Goal: Find specific page/section: Find specific page/section

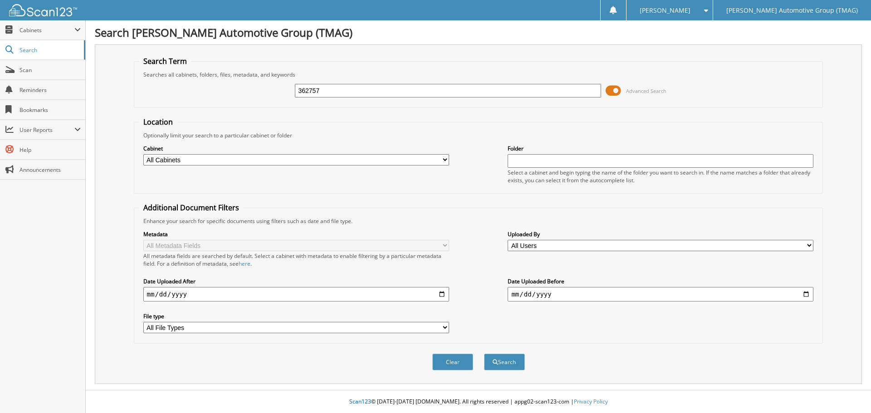
type input "362757"
click at [484, 354] on button "Search" at bounding box center [504, 362] width 41 height 17
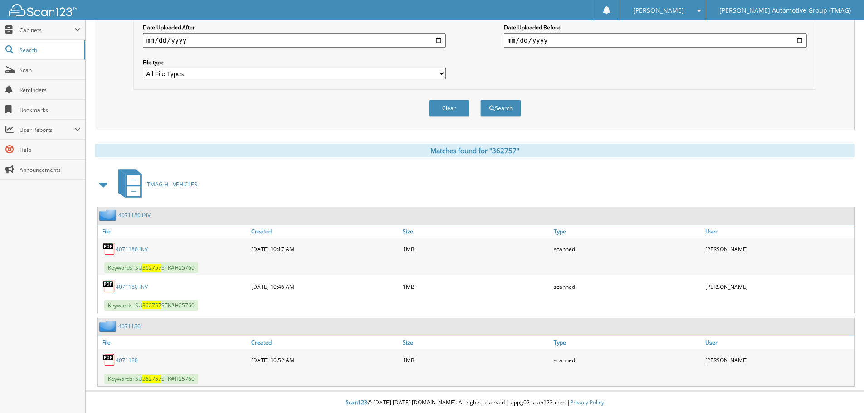
scroll to position [255, 0]
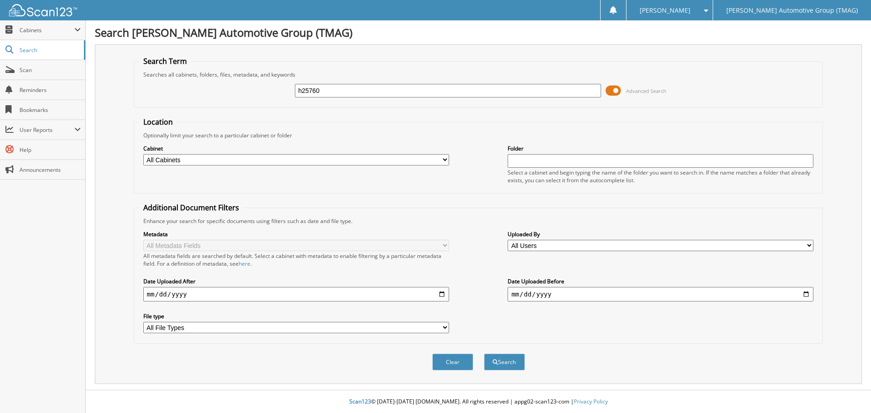
type input "h25760"
click at [484, 354] on button "Search" at bounding box center [504, 362] width 41 height 17
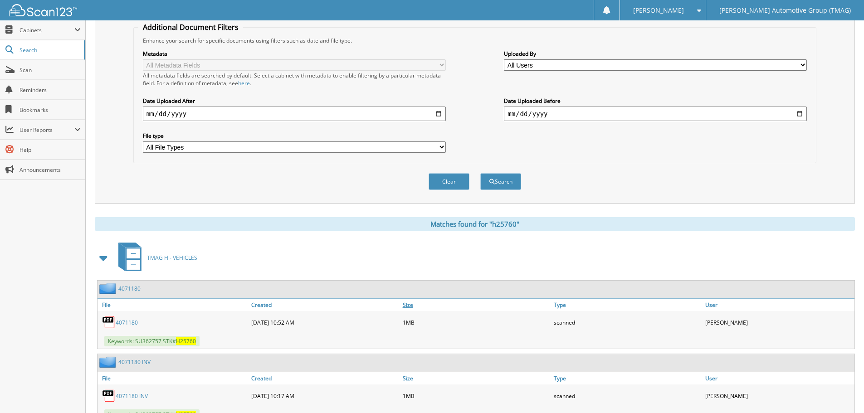
scroll to position [278, 0]
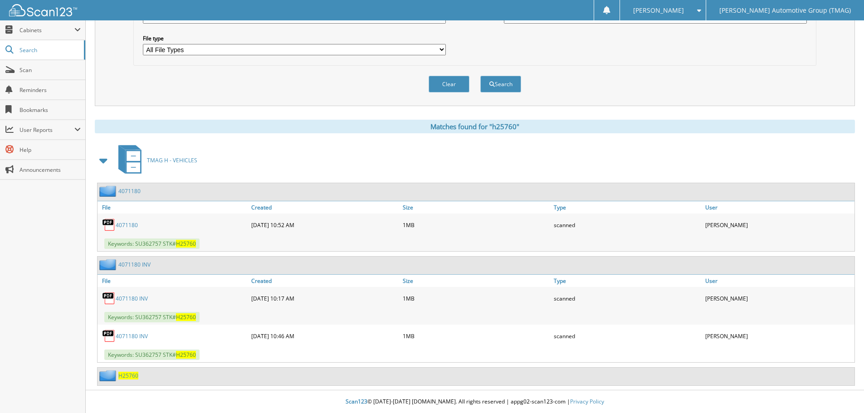
click at [127, 189] on link "4071180" at bounding box center [129, 191] width 22 height 8
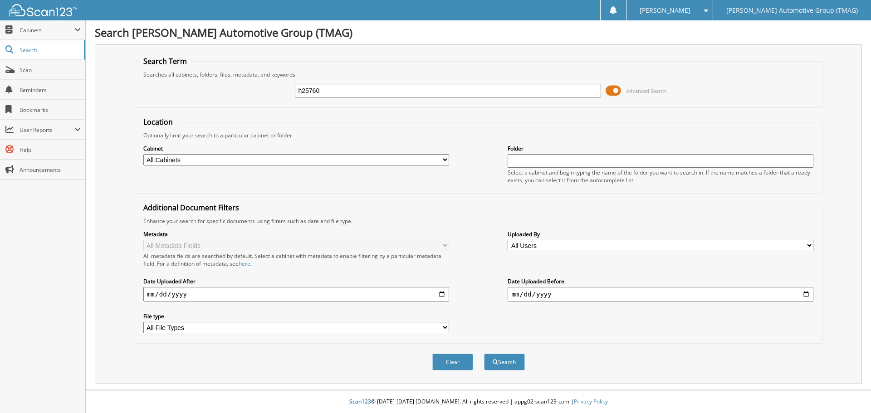
type input "h25760"
click at [484, 354] on button "Search" at bounding box center [504, 362] width 41 height 17
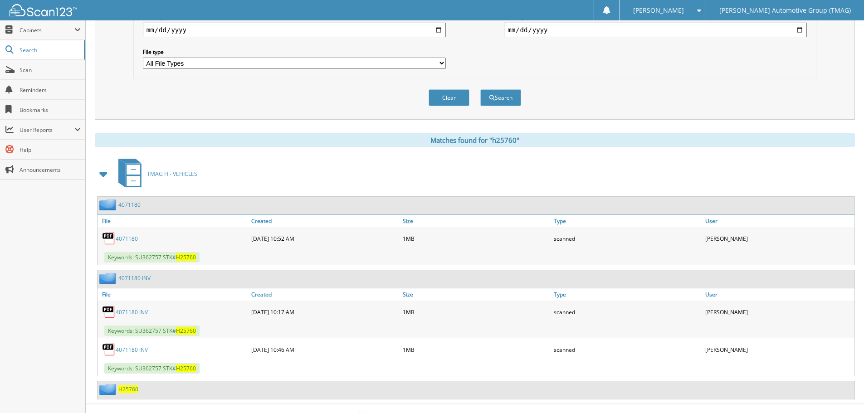
scroll to position [278, 0]
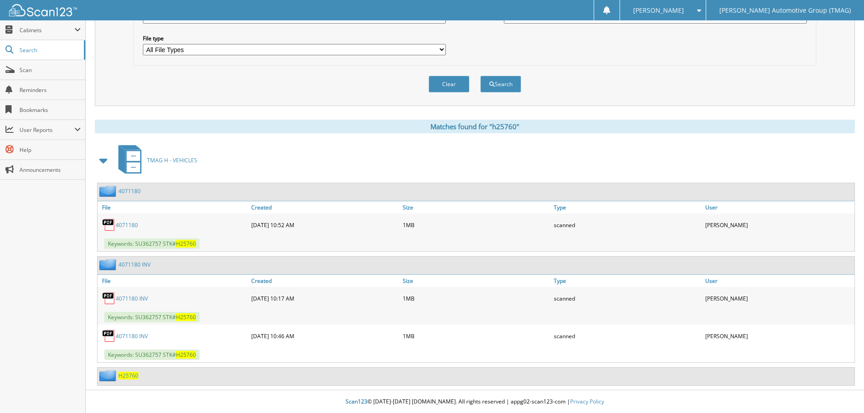
click at [127, 299] on link "4071180 INV" at bounding box center [132, 299] width 32 height 8
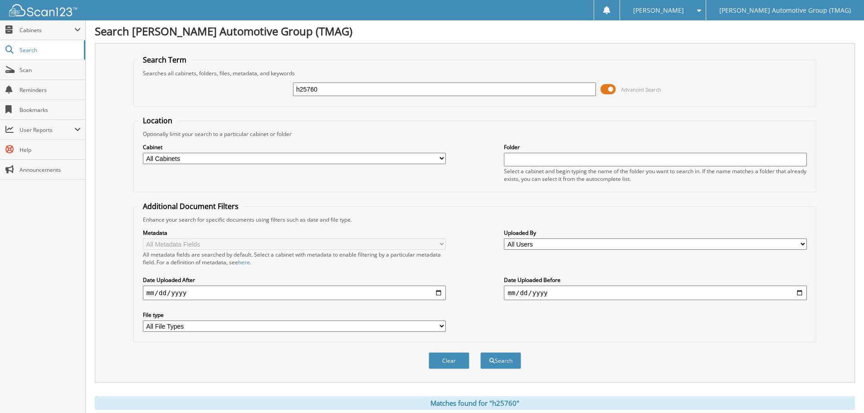
scroll to position [0, 0]
drag, startPoint x: 330, startPoint y: 92, endPoint x: -151, endPoint y: 90, distance: 481.2
click at [0, 90] on html "Lynnette N. Settings Logout Tim Moran Automotive Group (TMAG) Close Cabinets Se…" at bounding box center [432, 345] width 864 height 691
type input "H25760"
click at [480, 354] on button "Search" at bounding box center [500, 362] width 41 height 17
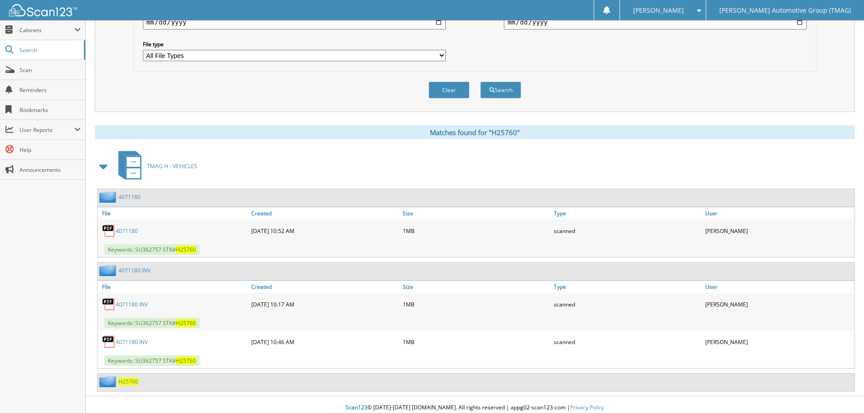
scroll to position [278, 0]
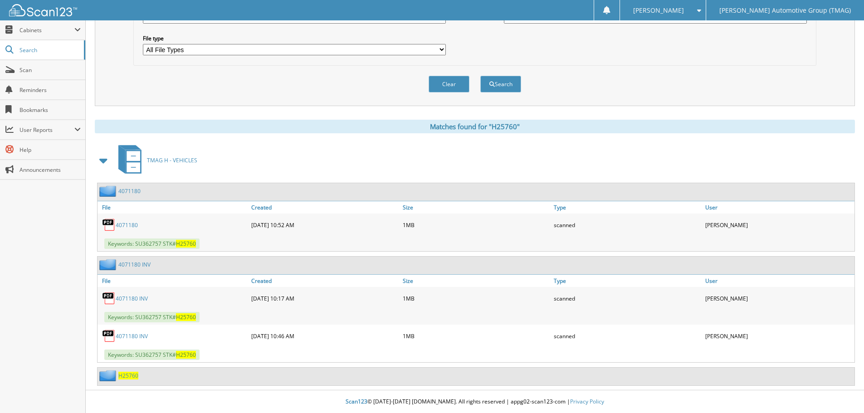
click at [164, 162] on span "TMAG H - VEHICLES" at bounding box center [172, 160] width 50 height 8
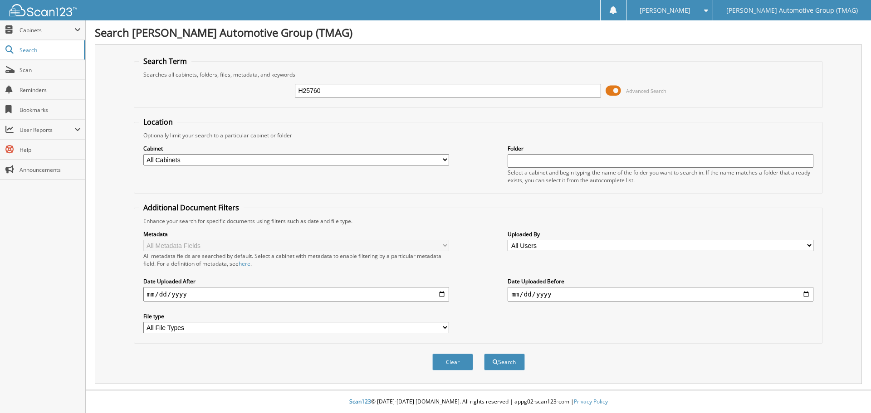
type input "H25760"
click at [484, 354] on button "Search" at bounding box center [504, 362] width 41 height 17
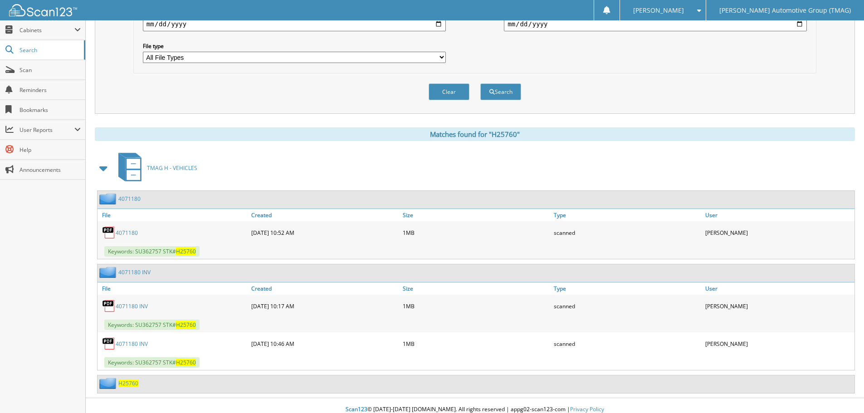
scroll to position [278, 0]
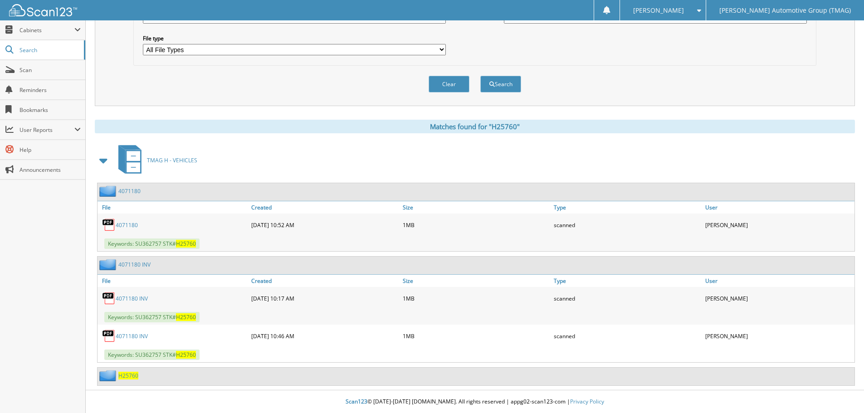
click at [119, 378] on span "H25760" at bounding box center [128, 376] width 20 height 8
